Goal: Obtain resource: Download file/media

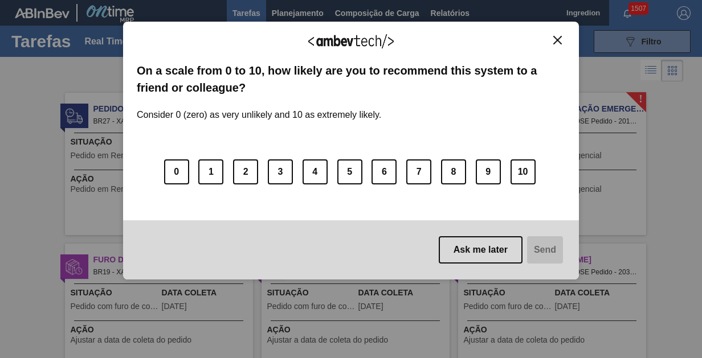
click at [557, 39] on img "Close" at bounding box center [557, 40] width 9 height 9
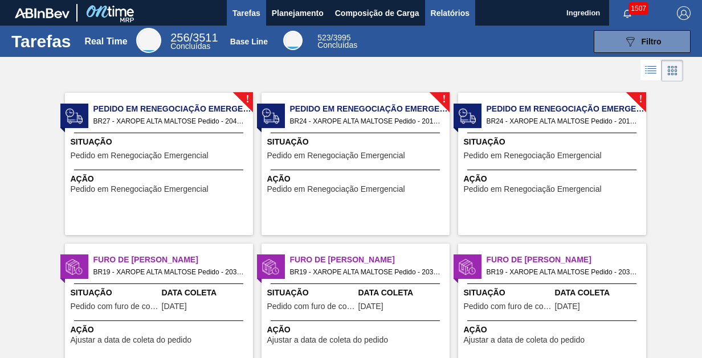
click at [449, 13] on span "Relatórios" at bounding box center [450, 13] width 39 height 14
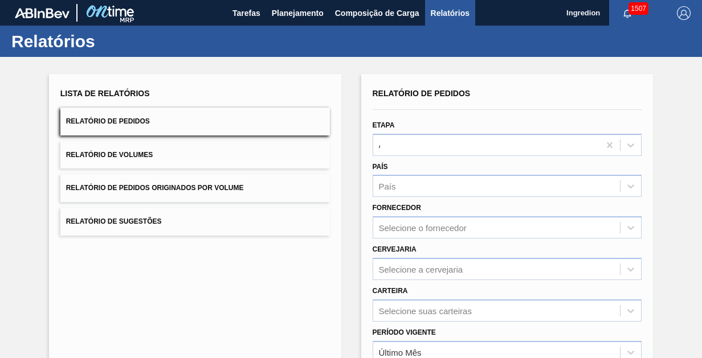
type input "Aguardando Faturamento"
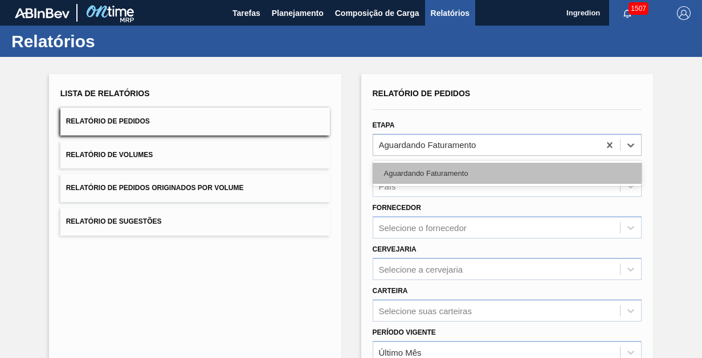
click at [506, 173] on div "Aguardando Faturamento" at bounding box center [507, 173] width 269 height 21
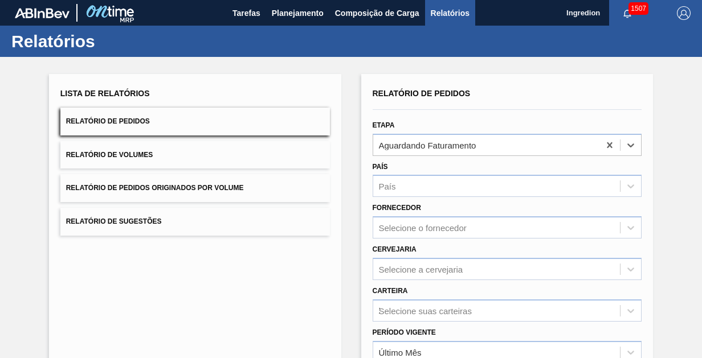
type input "Xarope"
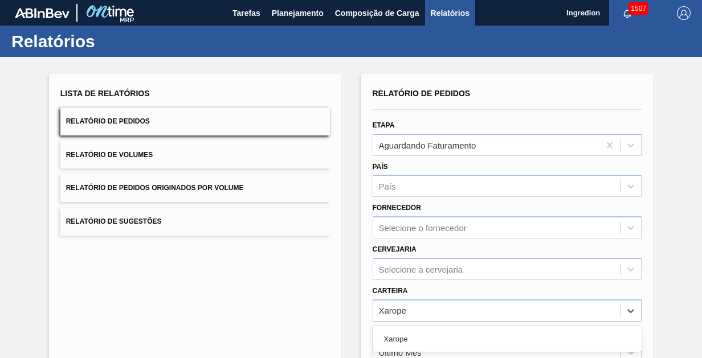
scroll to position [142, 0]
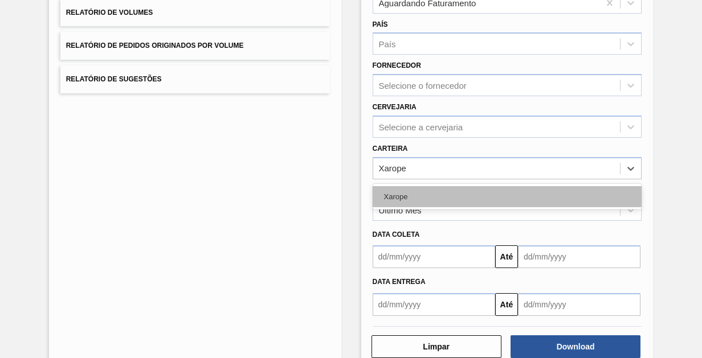
click at [506, 195] on div "Xarope" at bounding box center [507, 196] width 269 height 21
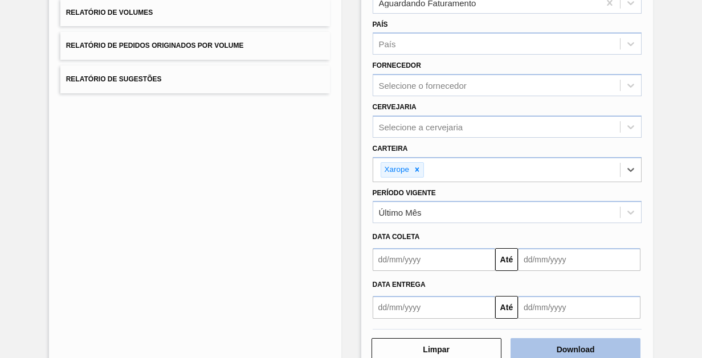
click at [574, 348] on button "Download" at bounding box center [575, 349] width 130 height 23
